Goal: Use online tool/utility: Utilize a website feature to perform a specific function

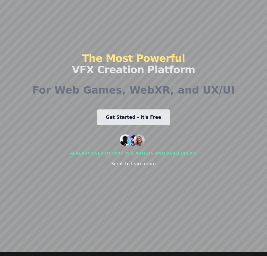
scroll to position [28, 0]
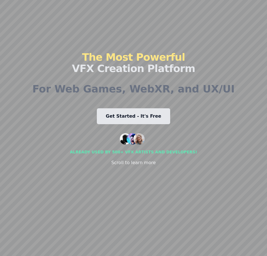
drag, startPoint x: 221, startPoint y: 140, endPoint x: 191, endPoint y: 196, distance: 64.1
click at [191, 196] on div "Quarks VFX Runtime Marketplace Editor Contact Pricing Sign In The Most Powerful…" at bounding box center [134, 99] width 218 height 243
drag, startPoint x: 191, startPoint y: 196, endPoint x: 142, endPoint y: 172, distance: 54.5
click at [142, 172] on div "The Most Powerful VFX Creation Platform For Web Games, WebXR, and UX/UI Get Sta…" at bounding box center [133, 109] width 203 height 224
drag, startPoint x: 50, startPoint y: 151, endPoint x: 225, endPoint y: 89, distance: 184.9
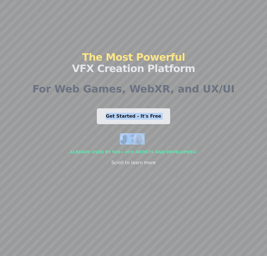
click at [225, 89] on div "Quarks VFX Runtime Marketplace Editor Contact Pricing Sign In The Most Powerful…" at bounding box center [134, 99] width 218 height 243
click at [217, 114] on div "Quarks VFX Runtime Marketplace Editor Contact Pricing Sign In The Most Powerful…" at bounding box center [134, 99] width 218 height 243
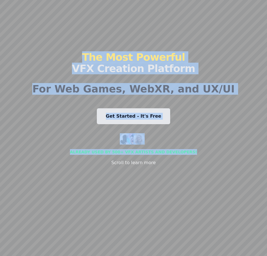
drag, startPoint x: 197, startPoint y: 119, endPoint x: 196, endPoint y: 32, distance: 87.7
click at [196, 32] on div "The Most Powerful VFX Creation Platform For Web Games, WebXR, and UX/UI Get Sta…" at bounding box center [133, 109] width 203 height 224
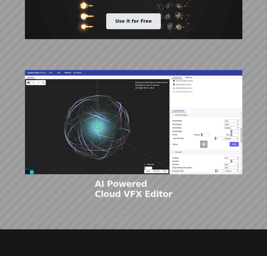
scroll to position [482, 0]
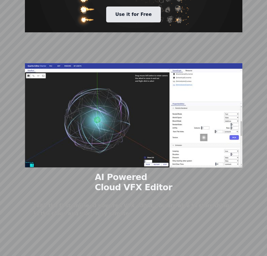
click at [136, 10] on link "Use it for Free" at bounding box center [133, 15] width 55 height 16
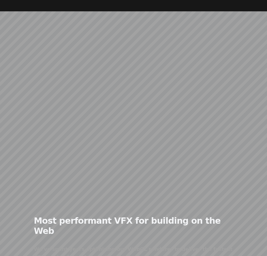
scroll to position [227, 0]
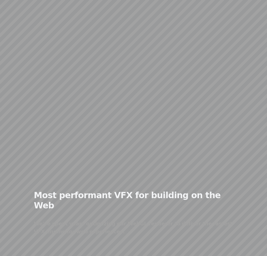
drag, startPoint x: 130, startPoint y: 111, endPoint x: 181, endPoint y: 101, distance: 51.5
click at [181, 97] on div at bounding box center [134, 117] width 218 height 73
click at [136, 116] on div at bounding box center [134, 117] width 218 height 73
drag, startPoint x: 136, startPoint y: 117, endPoint x: 160, endPoint y: 117, distance: 23.3
click at [160, 117] on div at bounding box center [134, 117] width 218 height 73
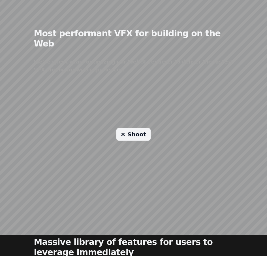
scroll to position [397, 0]
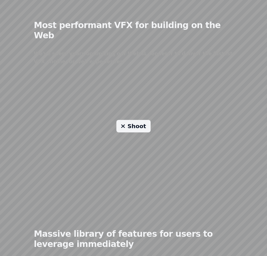
click at [142, 121] on link "Shoot" at bounding box center [134, 126] width 34 height 12
click at [142, 120] on link "Shoot" at bounding box center [134, 126] width 34 height 12
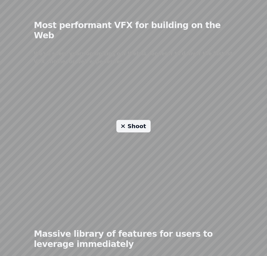
click at [142, 120] on link "Shoot" at bounding box center [134, 126] width 34 height 12
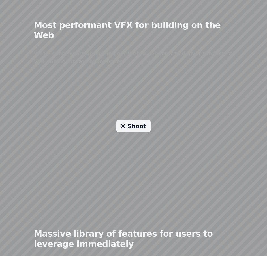
click at [142, 120] on link "Shoot" at bounding box center [134, 126] width 34 height 12
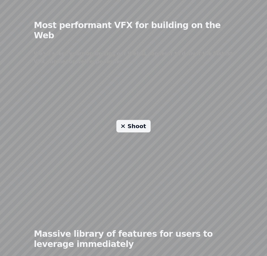
click at [142, 120] on link "Shoot" at bounding box center [134, 126] width 34 height 12
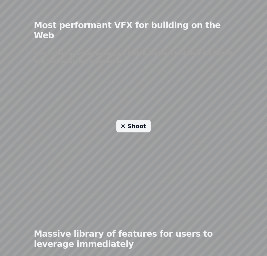
click at [142, 120] on link "Shoot" at bounding box center [134, 126] width 34 height 12
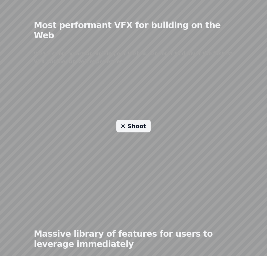
click at [142, 120] on link "Shoot" at bounding box center [134, 126] width 34 height 12
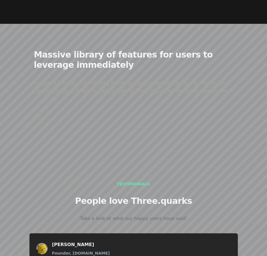
scroll to position [567, 0]
